Goal: Find specific page/section: Find specific page/section

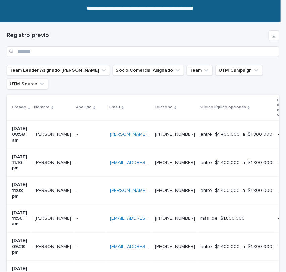
click at [126, 159] on div "[EMAIL_ADDRESS][DOMAIN_NAME] [EMAIL_ADDRESS][DOMAIN_NAME]" at bounding box center [130, 163] width 40 height 11
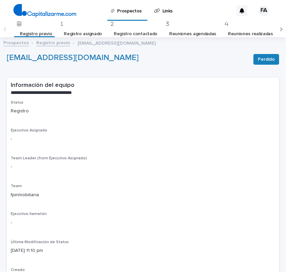
click at [47, 44] on link "Registro previo" at bounding box center [53, 43] width 34 height 8
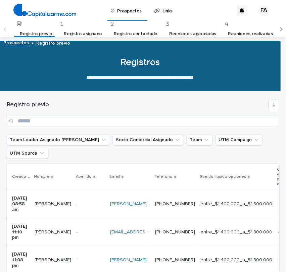
scroll to position [22, 0]
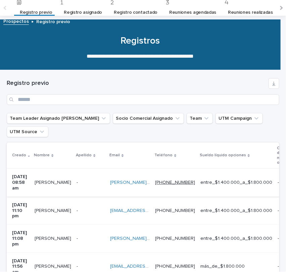
click at [195, 181] on link "[PHONE_NUMBER]" at bounding box center [175, 182] width 40 height 5
click at [92, 183] on div "- -" at bounding box center [91, 182] width 28 height 11
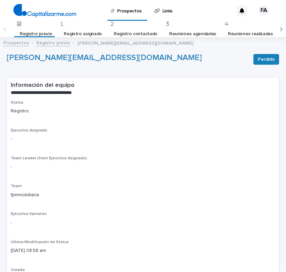
click at [56, 43] on link "Registro previo" at bounding box center [53, 43] width 34 height 8
